Goal: Task Accomplishment & Management: Manage account settings

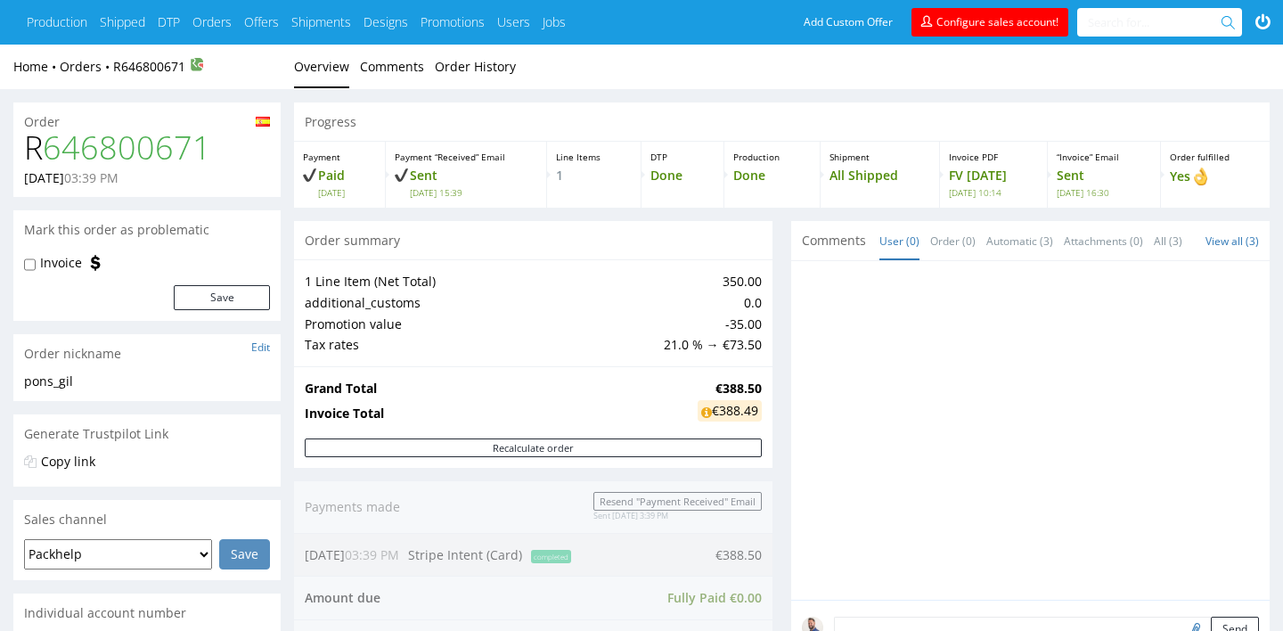
drag, startPoint x: 234, startPoint y: 158, endPoint x: 15, endPoint y: 159, distance: 219.2
click at [15, 159] on div "R 646800671 14.09.2025 03:39 PM" at bounding box center [146, 163] width 267 height 67
copy h1 "R 646800671"
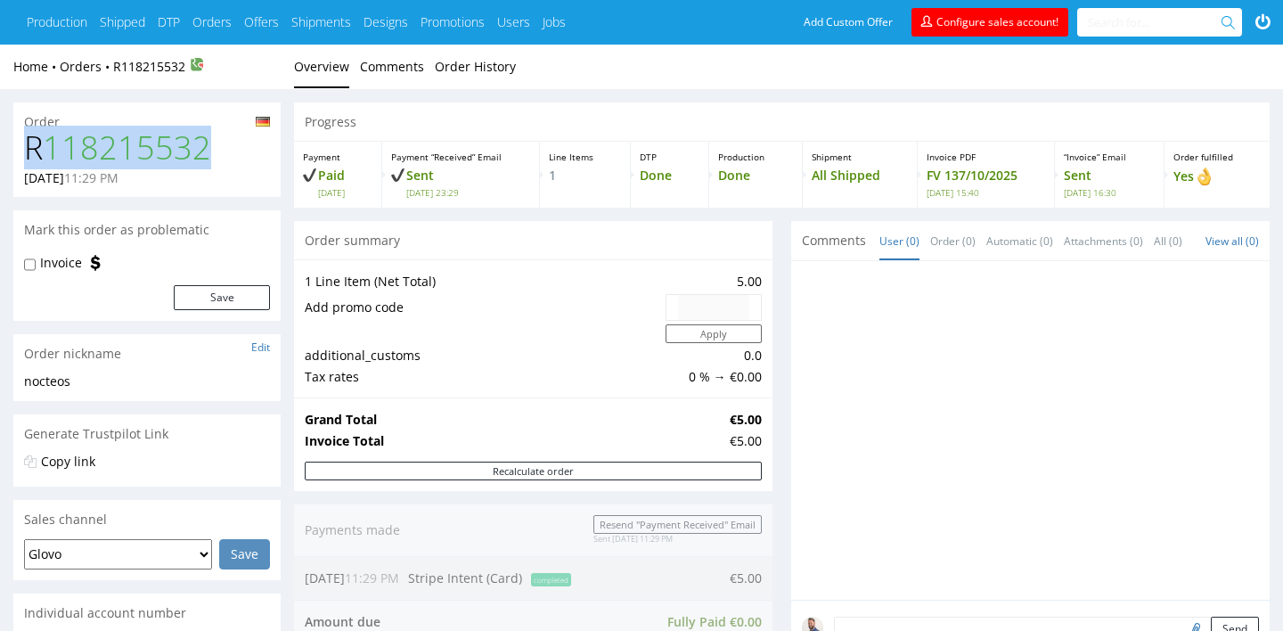
drag, startPoint x: 204, startPoint y: 154, endPoint x: 26, endPoint y: 154, distance: 178.2
click at [26, 154] on h1 "R 118215532" at bounding box center [147, 148] width 246 height 36
copy h1 "R 118215532"
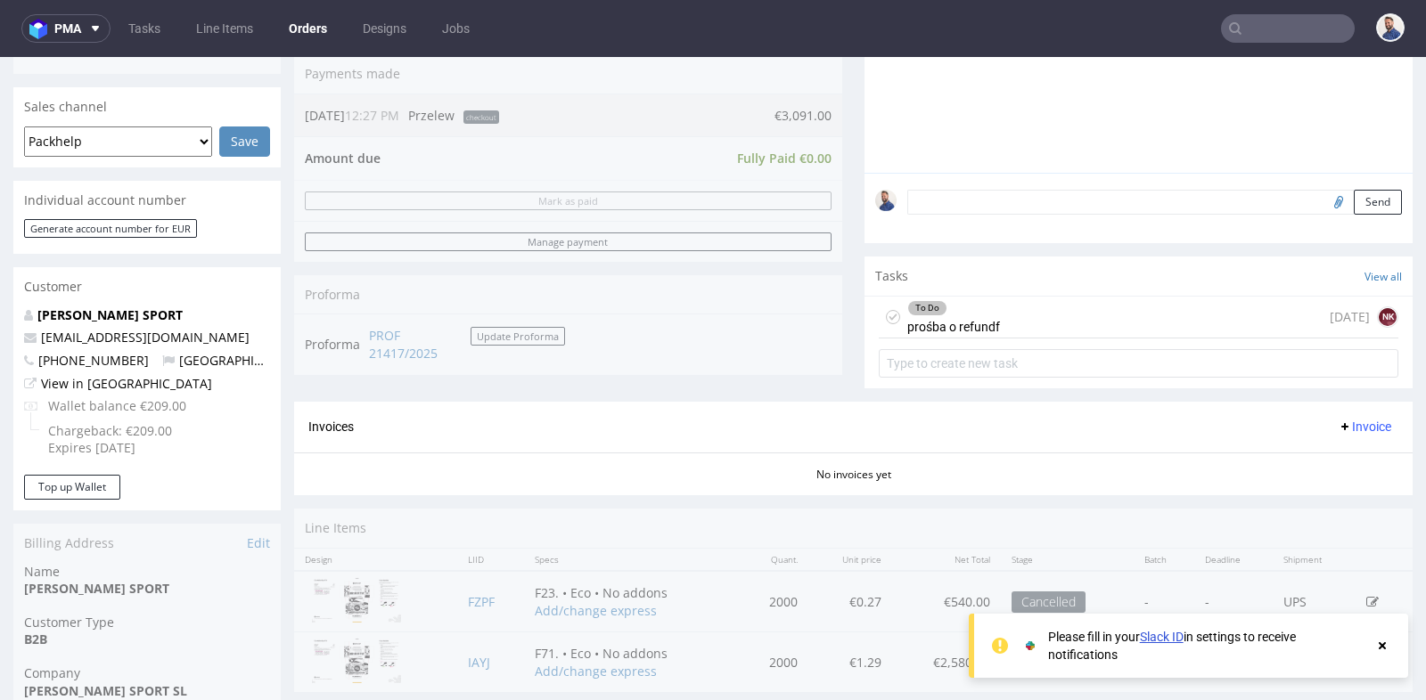
scroll to position [13, 0]
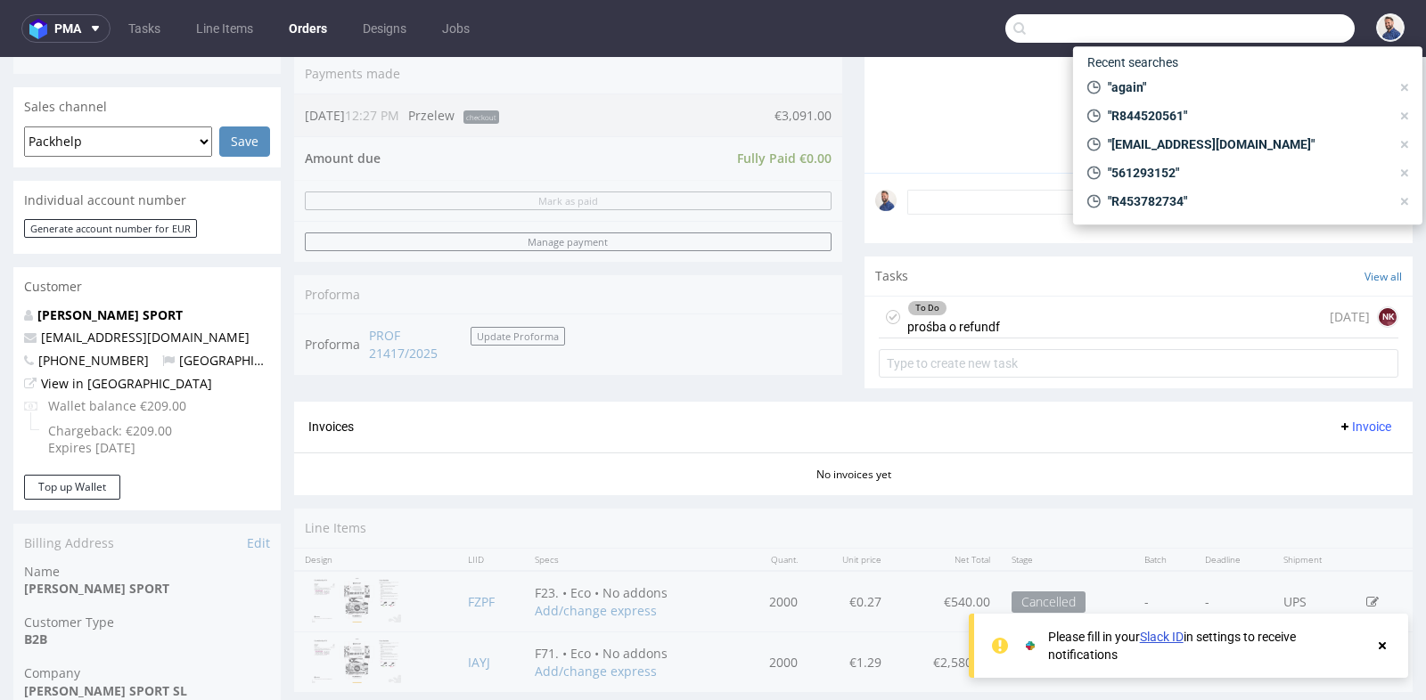
click at [1256, 23] on input "text" at bounding box center [1179, 28] width 349 height 29
paste input "R721019922"
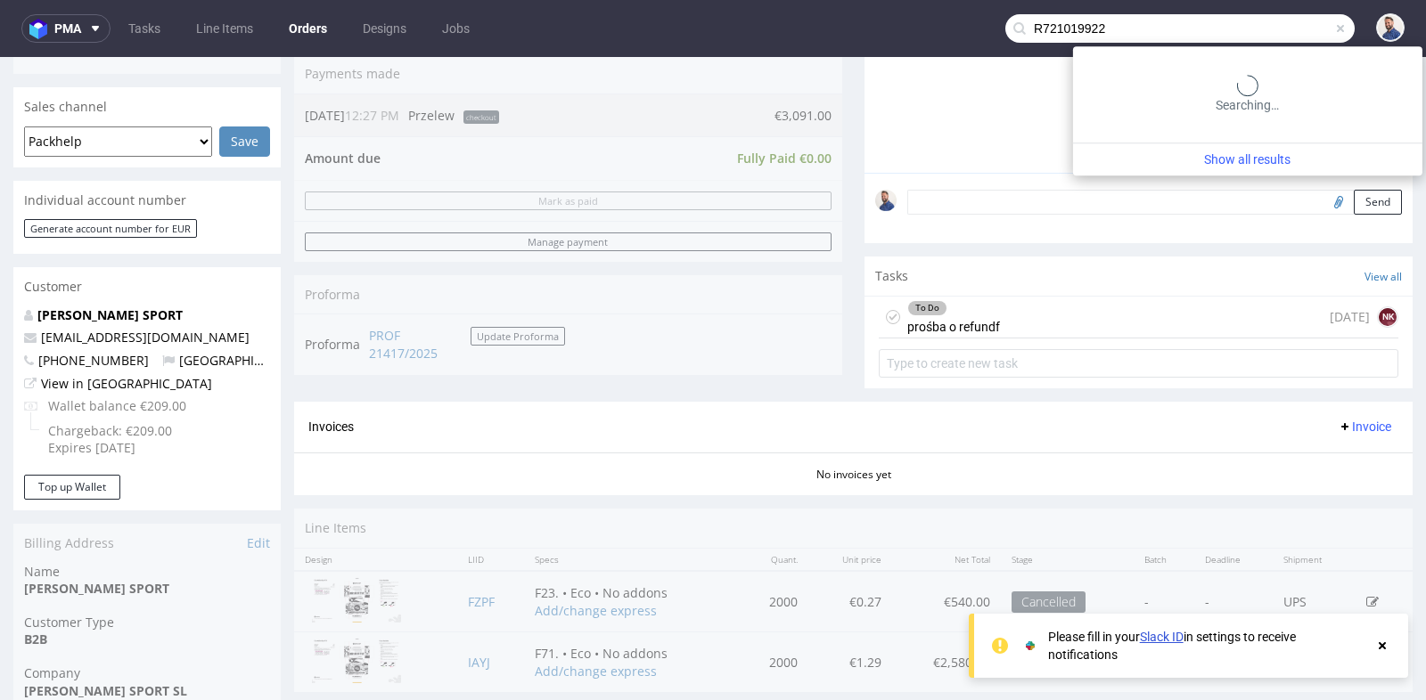
type input "R721019922"
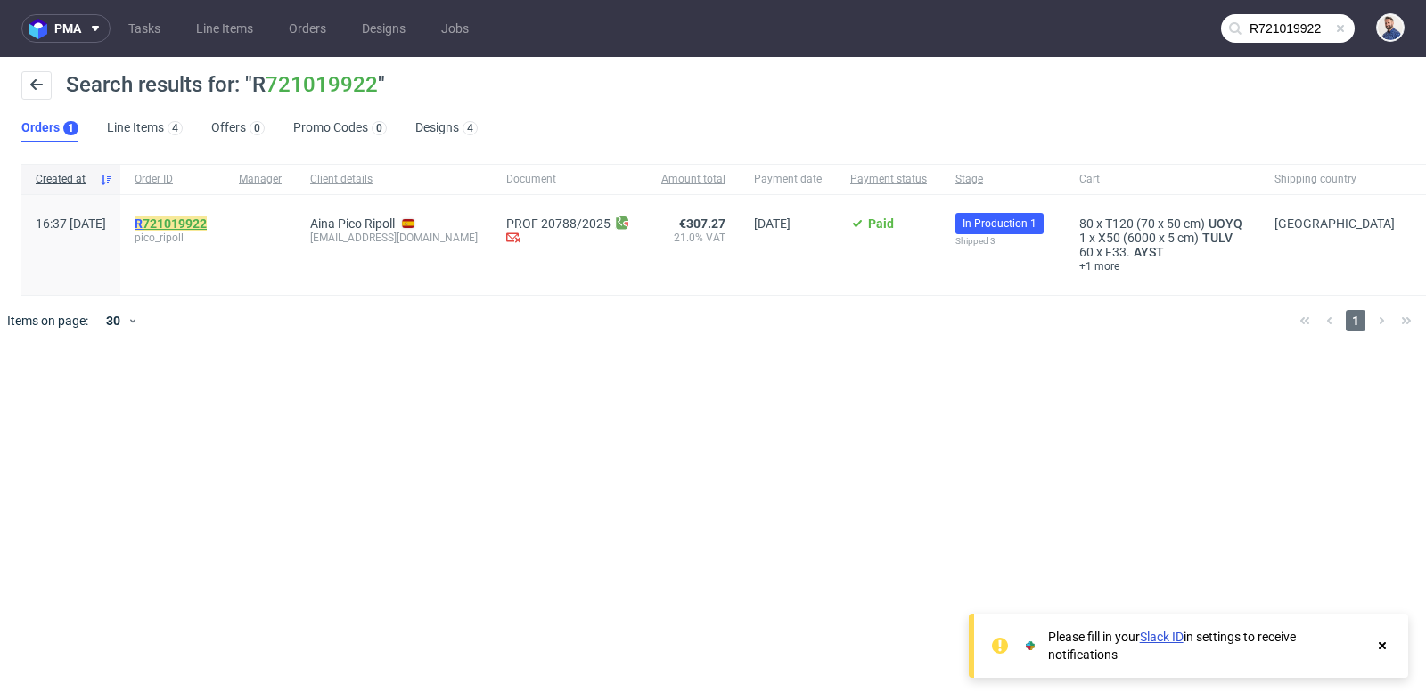
click at [207, 226] on link "721019922" at bounding box center [175, 224] width 64 height 14
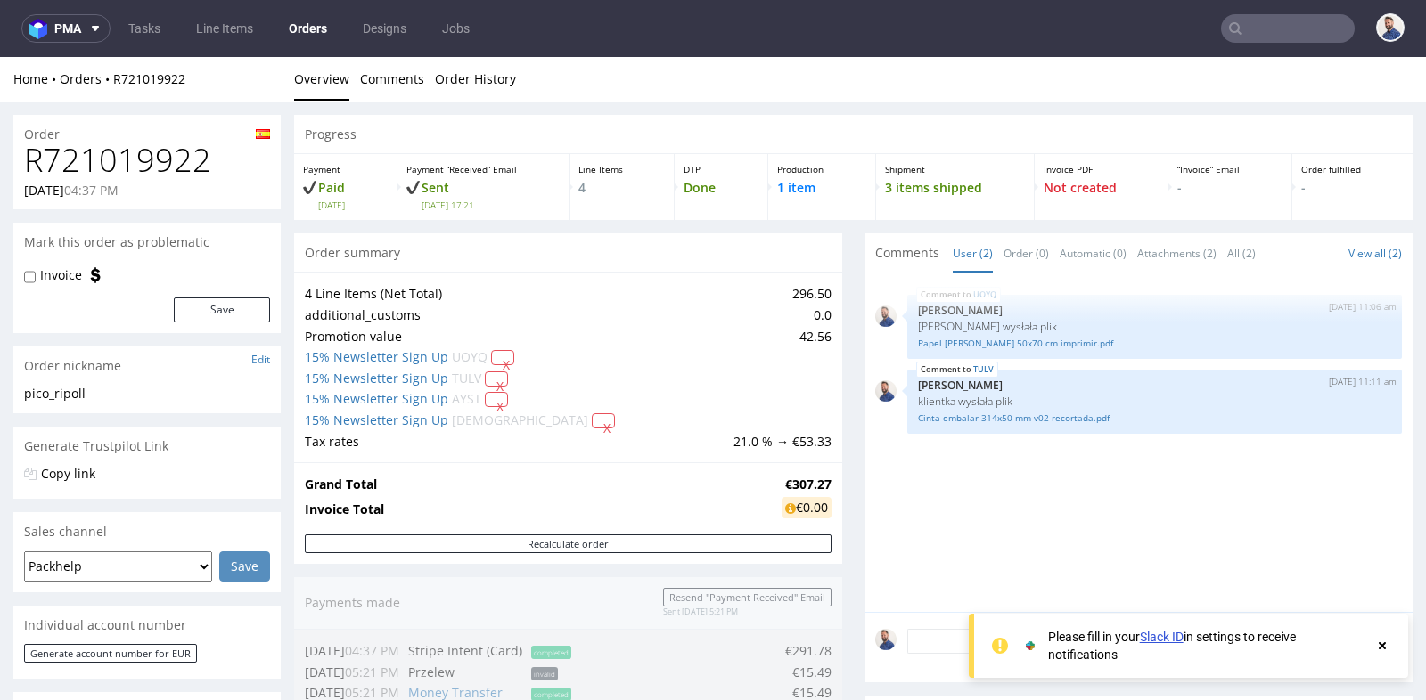
click at [834, 385] on div "4 Line Items (Net Total) 296.50 additional_customs 0.0 Promotion value -42.56 1…" at bounding box center [568, 367] width 548 height 191
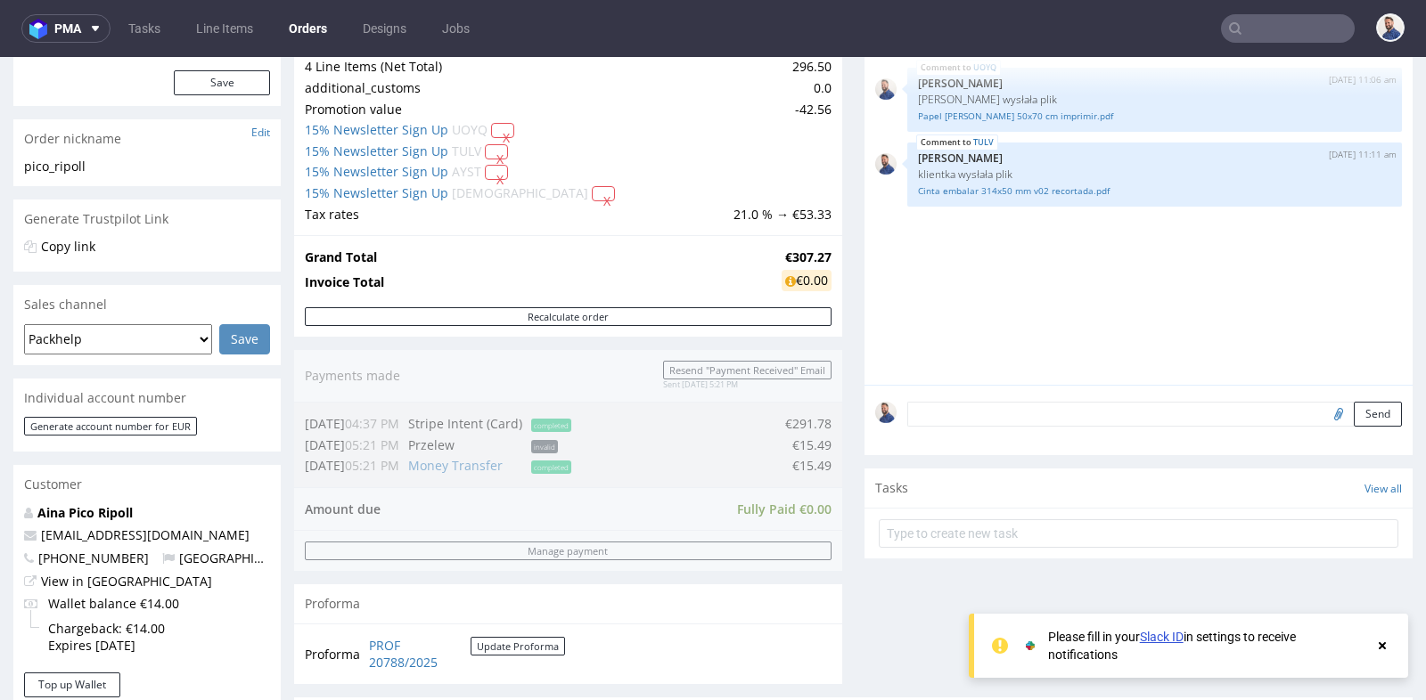
scroll to position [158, 0]
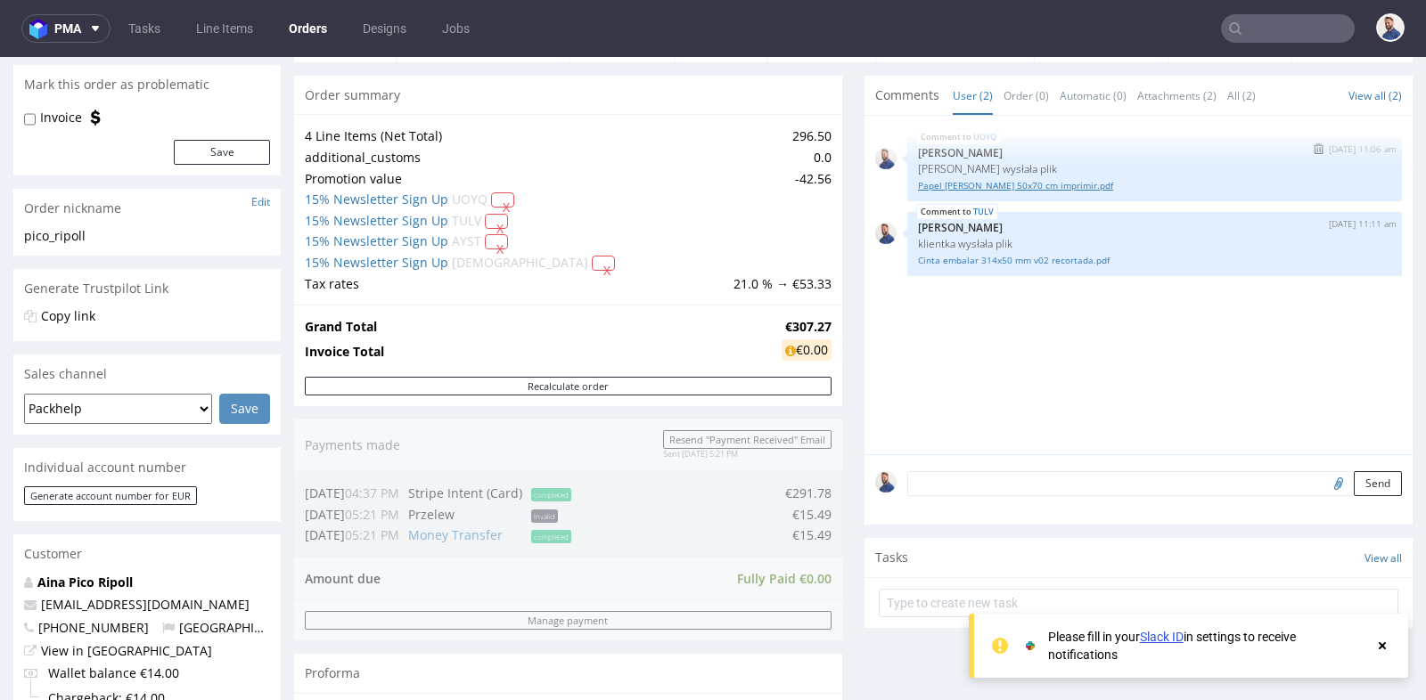
click at [950, 184] on link "Papel de seda 50x70 cm imprimir.pdf" at bounding box center [1154, 185] width 473 height 13
click at [282, 259] on div "Order R721019922 22.09.2025 04:37 PM Mark this order as problematic Invoice Sav…" at bounding box center [713, 644] width 1426 height 1400
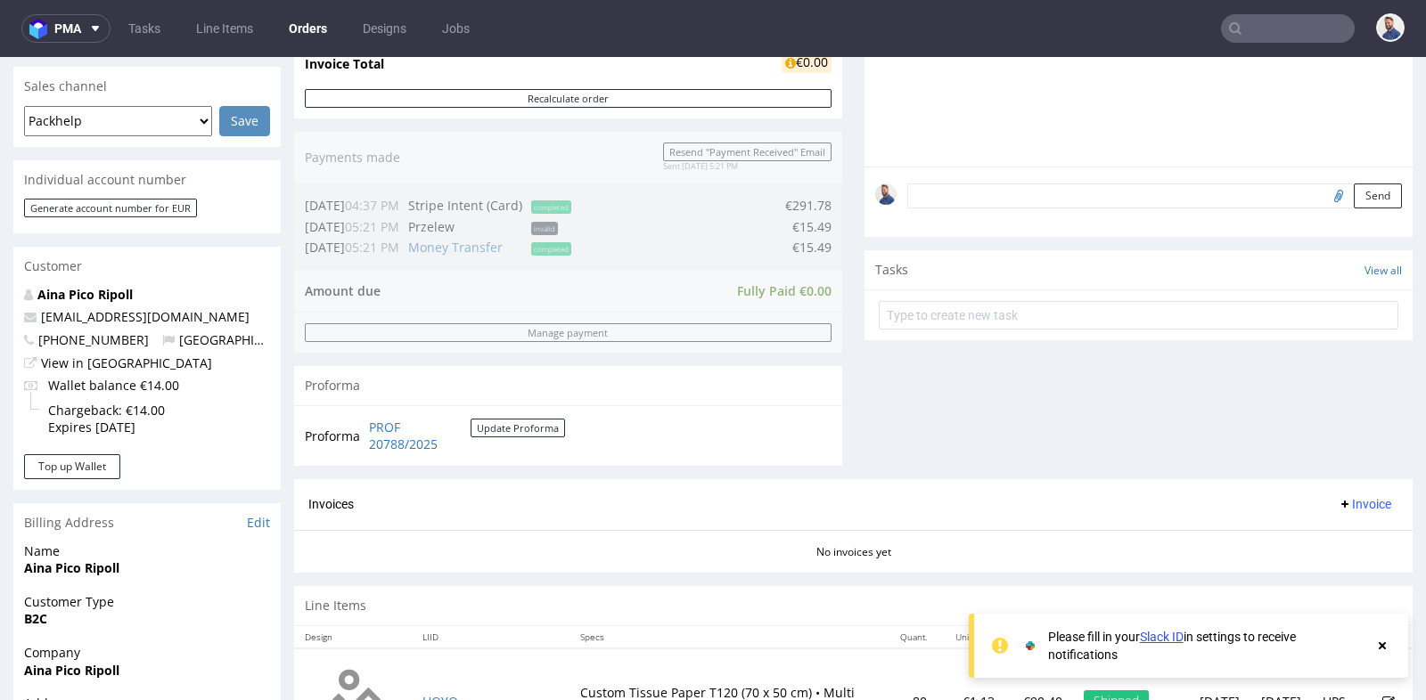
scroll to position [514, 0]
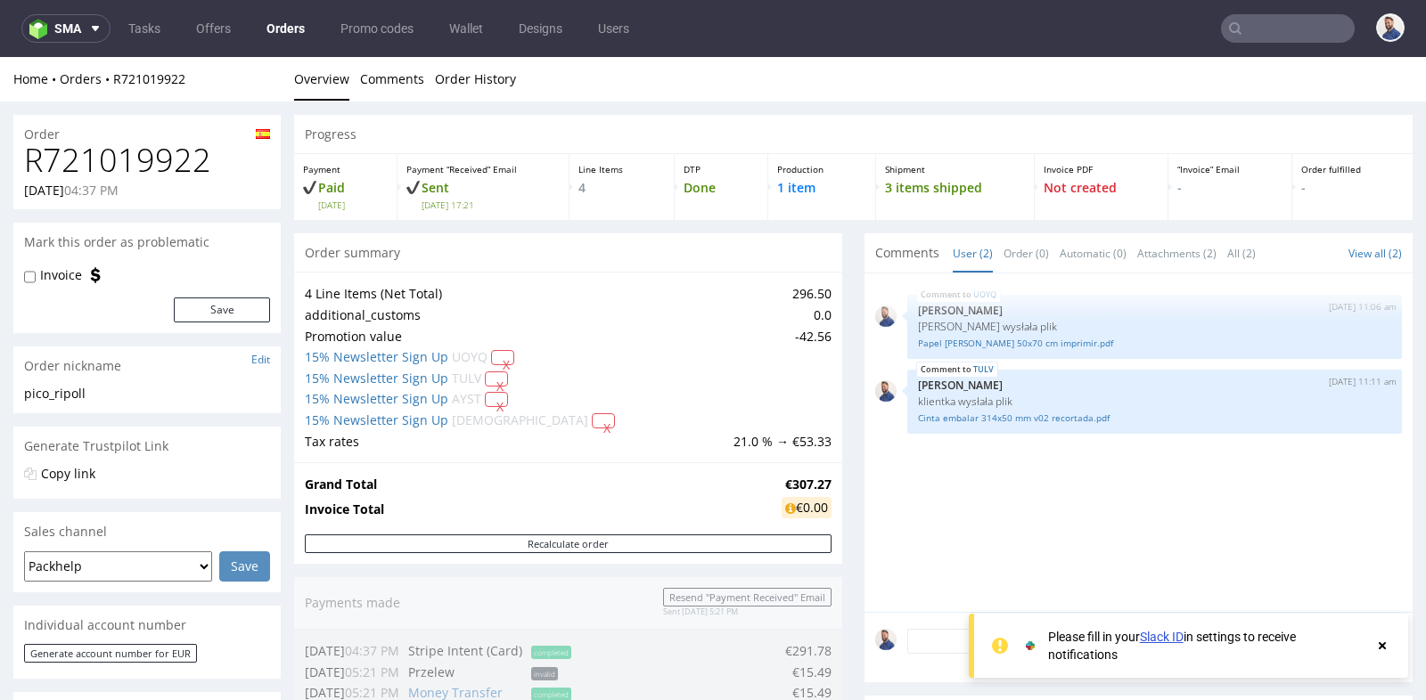
click at [833, 342] on div "4 Line Items (Net Total) 296.50 additional_customs 0.0 Promotion value -42.56 1…" at bounding box center [568, 367] width 548 height 191
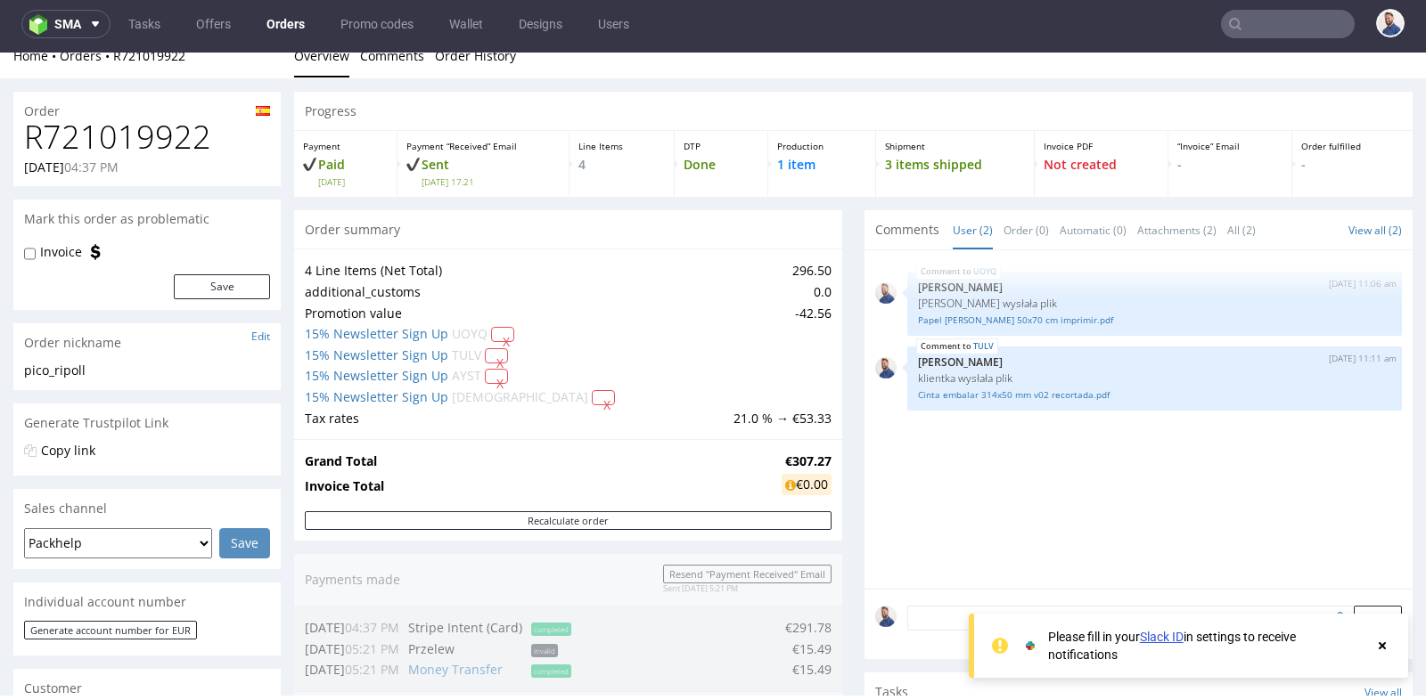
scroll to position [16, 0]
click at [970, 322] on link "Papel de seda 50x70 cm imprimir.pdf" at bounding box center [1154, 322] width 473 height 13
